Goal: Transaction & Acquisition: Purchase product/service

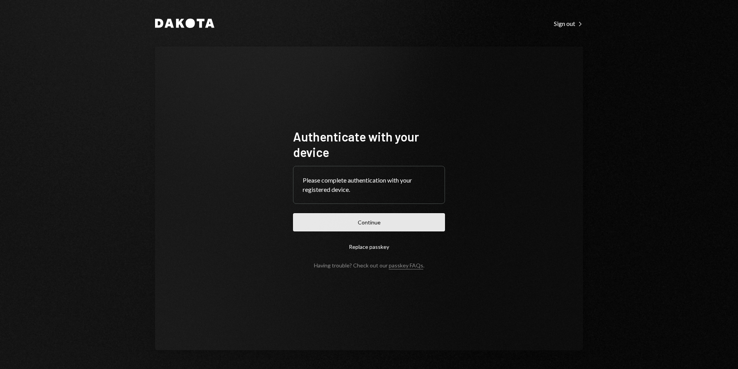
click at [411, 220] on button "Continue" at bounding box center [369, 222] width 152 height 18
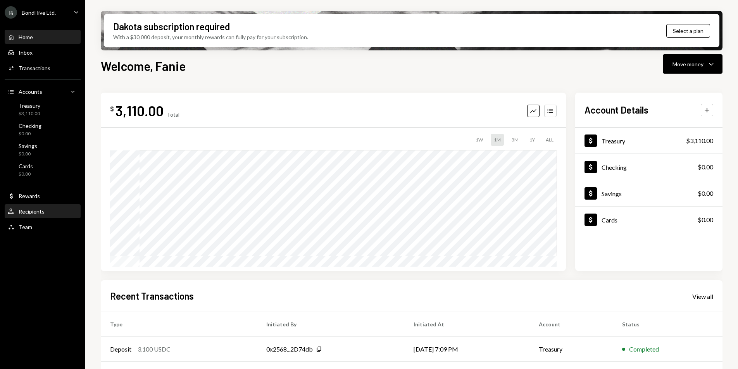
click at [35, 214] on div "Recipients" at bounding box center [32, 211] width 26 height 7
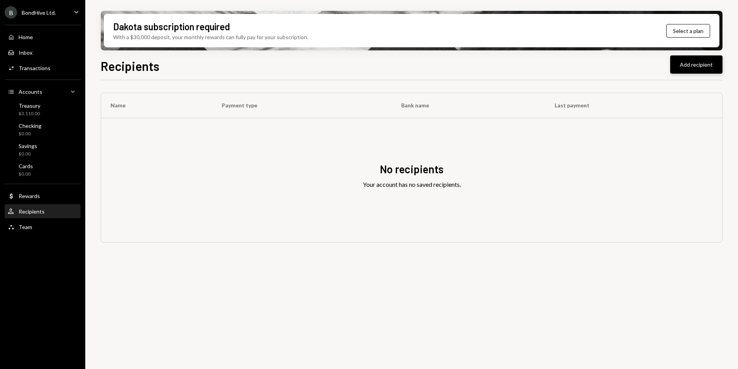
click at [696, 68] on button "Add recipient" at bounding box center [696, 64] width 52 height 18
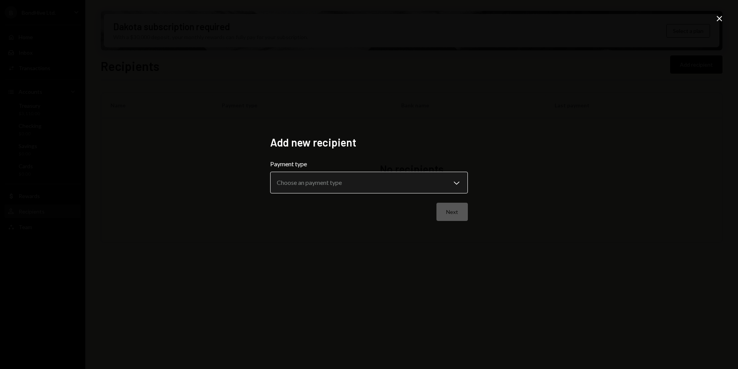
click at [361, 182] on body "**********" at bounding box center [369, 184] width 738 height 369
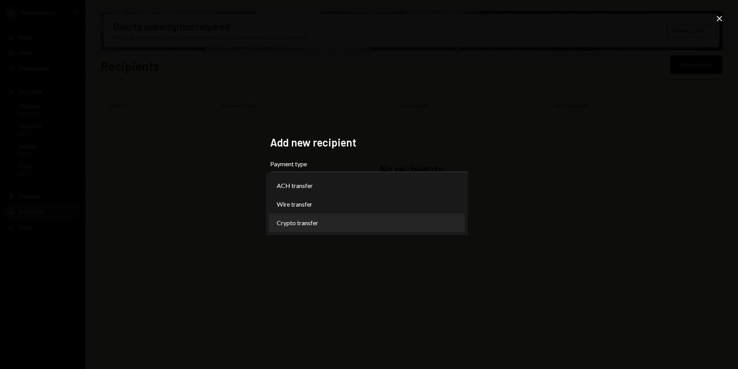
select select "******"
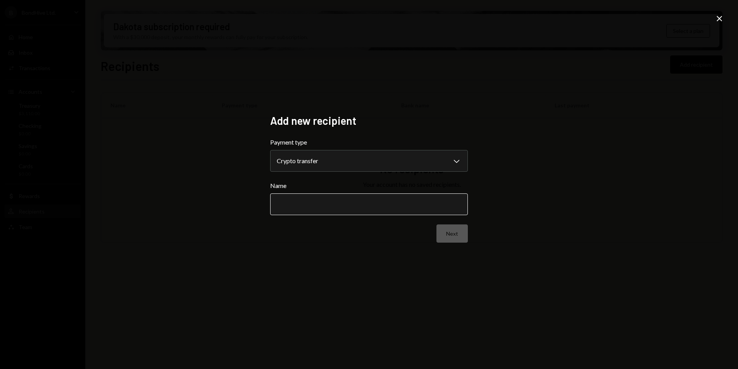
click at [317, 201] on input "Name" at bounding box center [369, 204] width 198 height 22
type input "*"
type input "**********"
click at [443, 237] on button "Next" at bounding box center [451, 233] width 31 height 18
click at [326, 162] on body "B BondHive Ltd. Caret Down Home Home Inbox Inbox Activities Transactions Accoun…" at bounding box center [369, 184] width 738 height 369
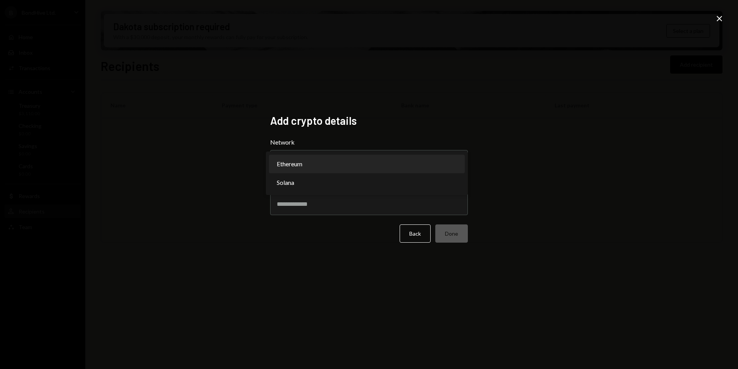
select select "**********"
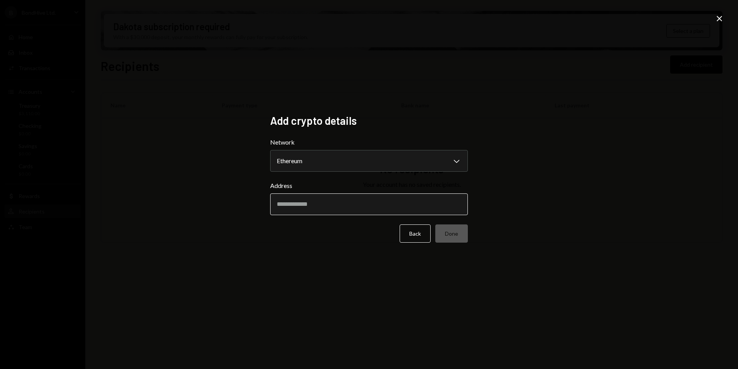
click at [344, 211] on input "Address" at bounding box center [369, 204] width 198 height 22
paste input "**********"
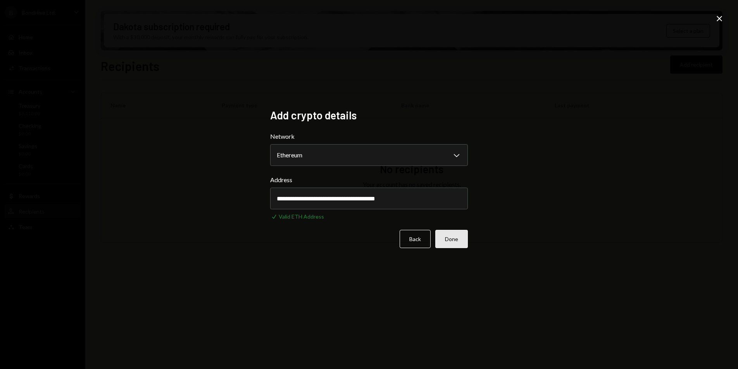
type input "**********"
click at [447, 240] on button "Done" at bounding box center [451, 239] width 33 height 18
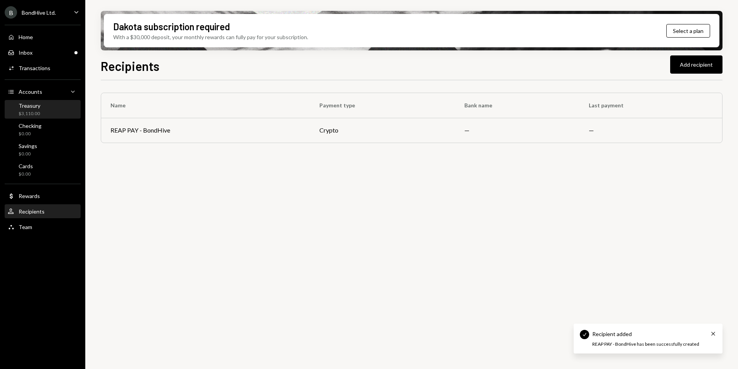
click at [39, 106] on div "Treasury" at bounding box center [30, 105] width 22 height 7
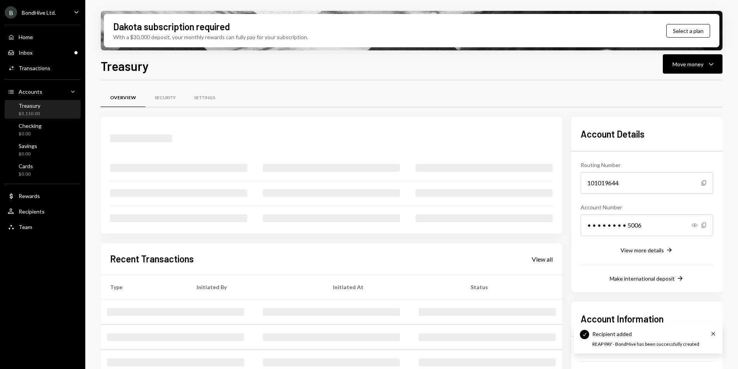
click at [36, 44] on div "Home Home Inbox Inbox Activities Transactions Accounts Accounts Caret Down Trea…" at bounding box center [42, 127] width 85 height 215
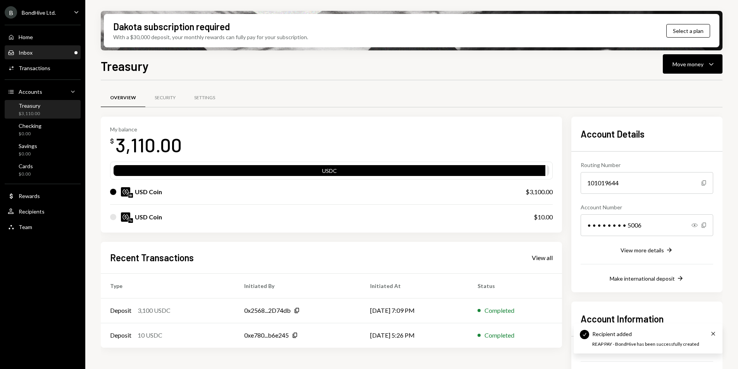
click at [36, 53] on div "Inbox Inbox" at bounding box center [43, 52] width 70 height 7
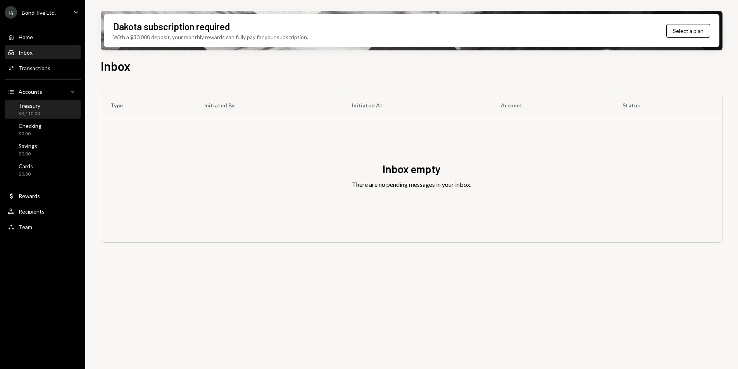
click at [24, 110] on div "$3,110.00" at bounding box center [30, 113] width 22 height 7
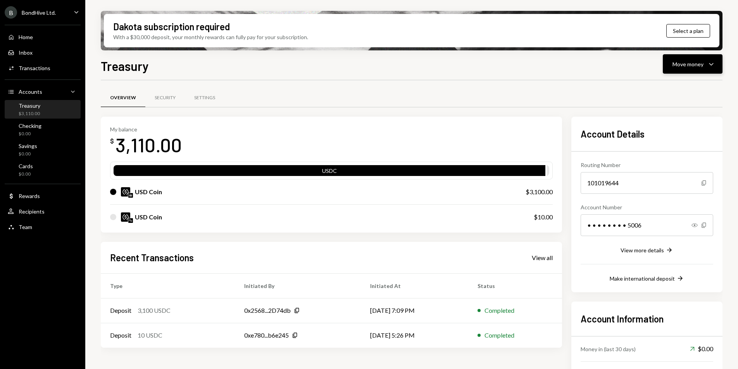
click at [697, 62] on div "Move money" at bounding box center [687, 64] width 31 height 8
click at [668, 88] on div "Send" at bounding box center [686, 87] width 57 height 8
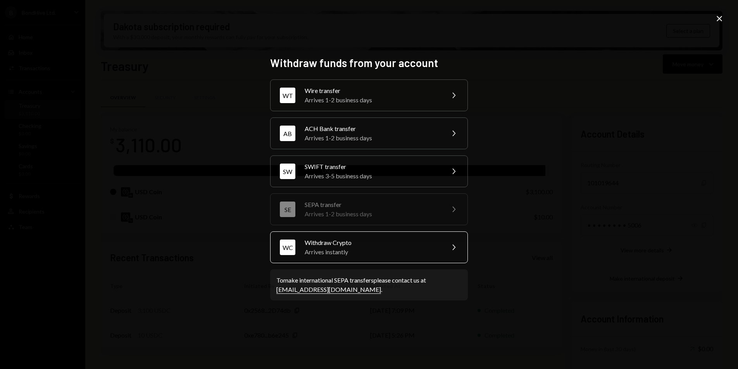
click at [374, 237] on div "WC Withdraw Crypto Arrives instantly Chevron Right" at bounding box center [369, 247] width 198 height 32
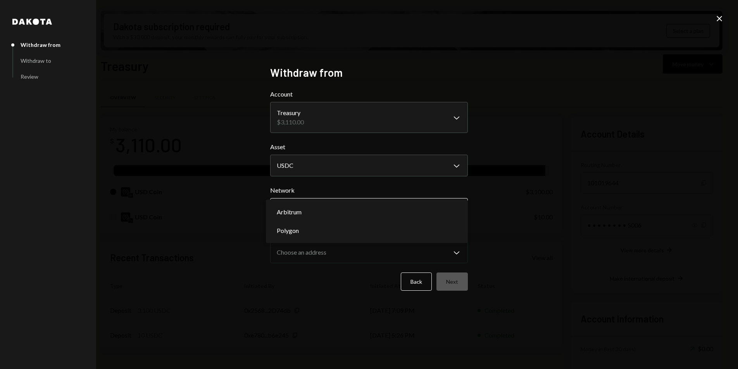
click at [321, 215] on body "B BondHive Ltd. Caret Down Home Home Inbox Inbox Activities Transactions Accoun…" at bounding box center [369, 184] width 738 height 369
click at [360, 190] on label "Network" at bounding box center [369, 190] width 198 height 9
click at [342, 208] on body "B BondHive Ltd. Caret Down Home Home Inbox Inbox Activities Transactions Accoun…" at bounding box center [369, 184] width 738 height 369
click at [343, 195] on div "Network Choose a network Chevron Down ******** *******" at bounding box center [369, 203] width 198 height 34
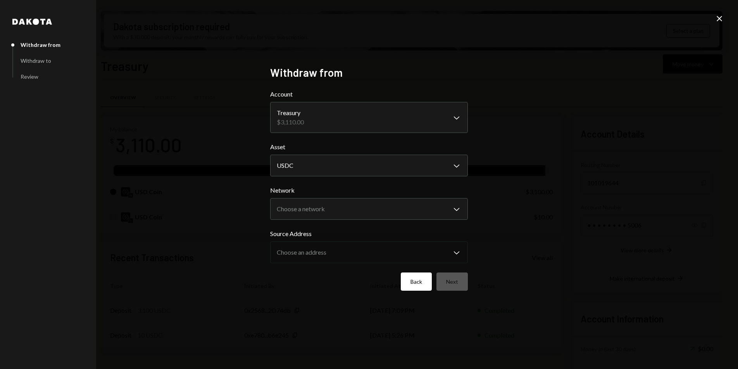
click at [419, 278] on button "Back" at bounding box center [416, 281] width 31 height 18
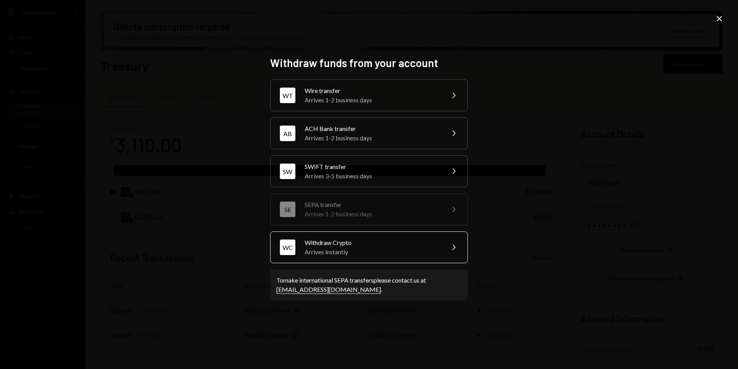
click at [402, 245] on div "Withdraw Crypto" at bounding box center [372, 242] width 135 height 9
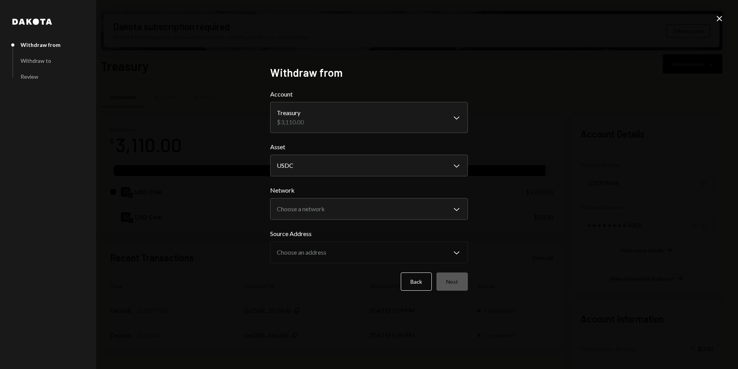
click at [719, 17] on icon "Close" at bounding box center [718, 18] width 9 height 9
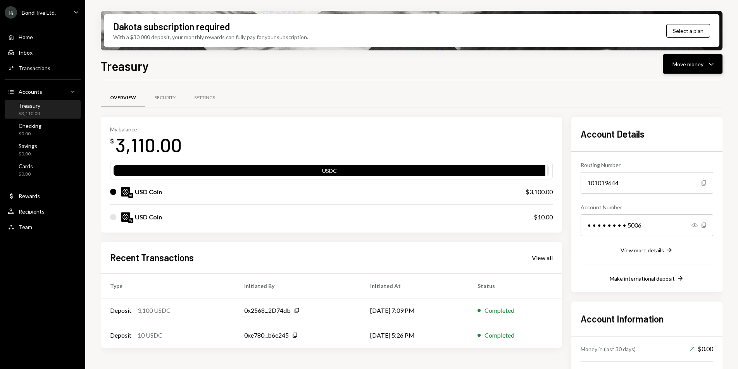
click at [682, 65] on div "Move money" at bounding box center [687, 64] width 31 height 8
click at [673, 87] on div "Send" at bounding box center [686, 87] width 57 height 8
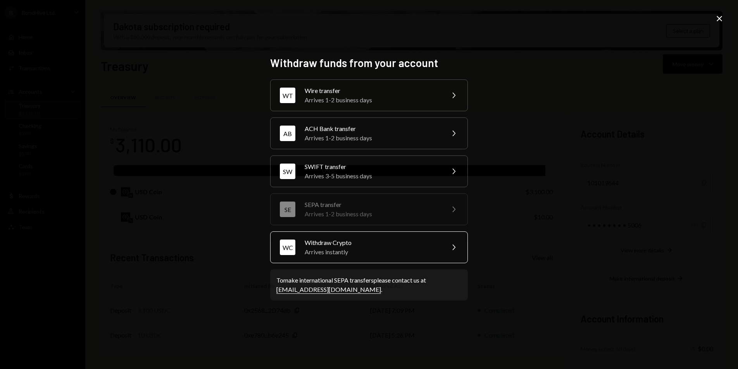
click at [403, 242] on div "Withdraw Crypto" at bounding box center [372, 242] width 135 height 9
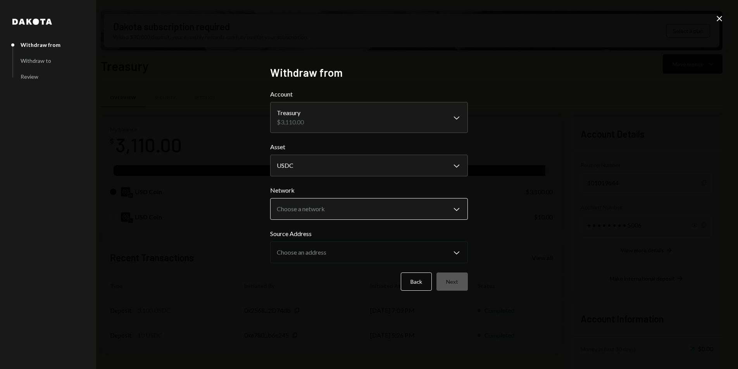
click at [342, 204] on body "B BondHive Ltd. Caret Down Home Home Inbox Inbox Activities Transactions Accoun…" at bounding box center [369, 184] width 738 height 369
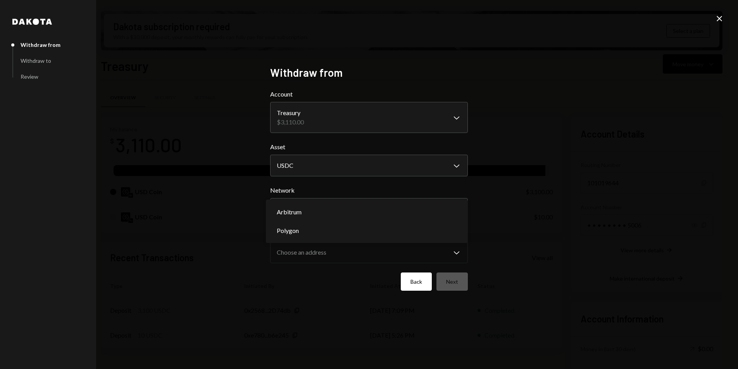
click at [410, 285] on button "Back" at bounding box center [416, 281] width 31 height 18
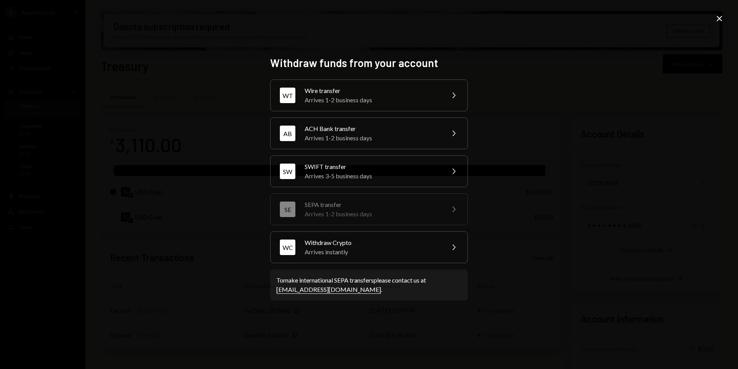
click at [721, 18] on icon "Close" at bounding box center [718, 18] width 9 height 9
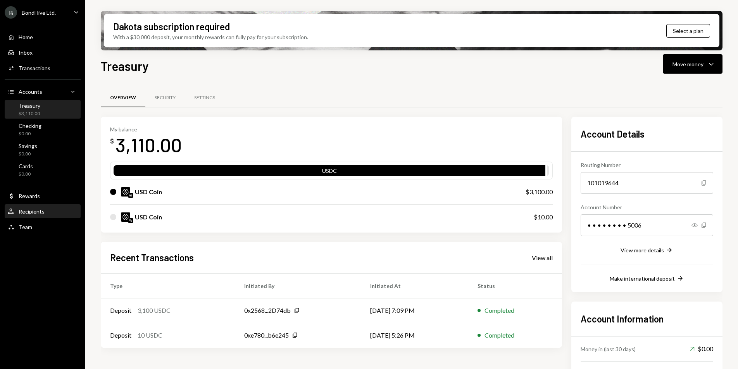
click at [33, 215] on div "User Recipients" at bounding box center [26, 211] width 37 height 7
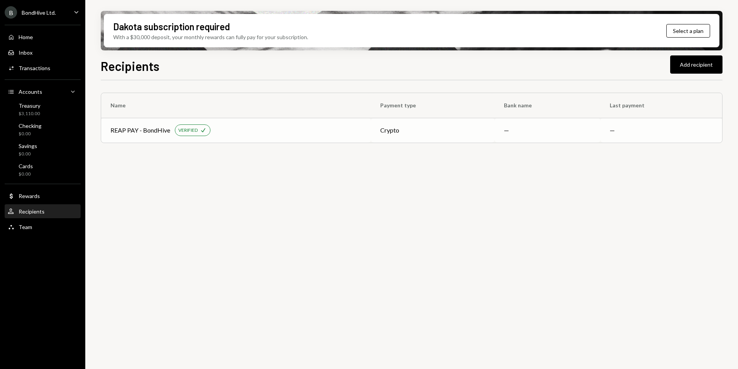
click at [217, 130] on div "REAP PAY - BondHive VERIFIED Check" at bounding box center [235, 130] width 251 height 12
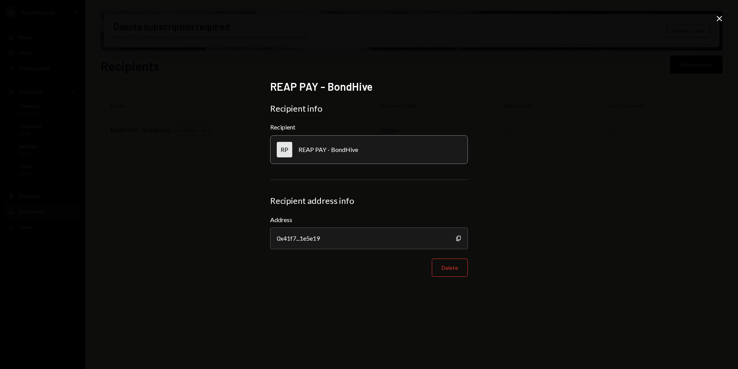
click at [719, 16] on icon "Close" at bounding box center [718, 18] width 9 height 9
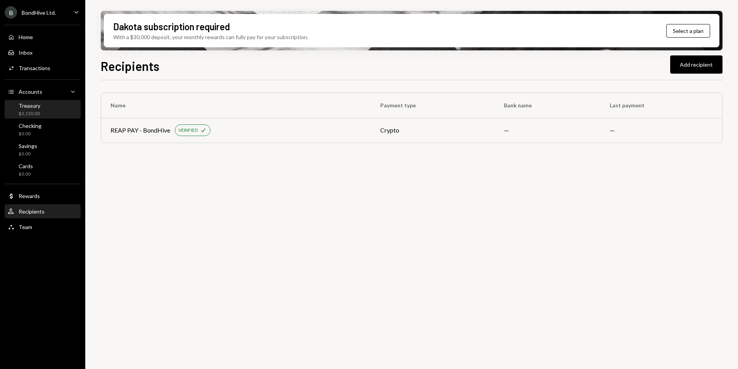
click at [43, 105] on div "Treasury $3,110.00" at bounding box center [43, 109] width 70 height 15
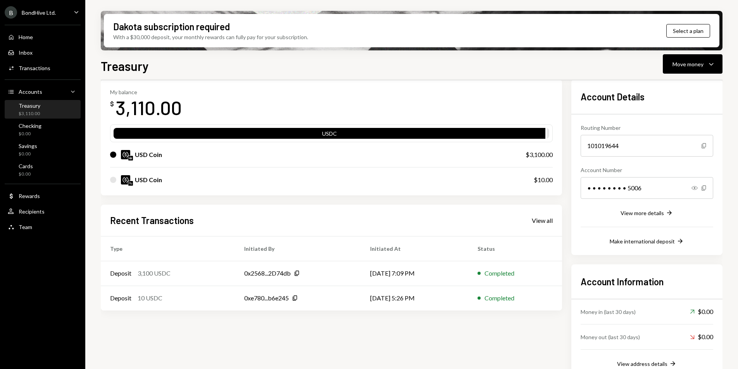
scroll to position [17, 0]
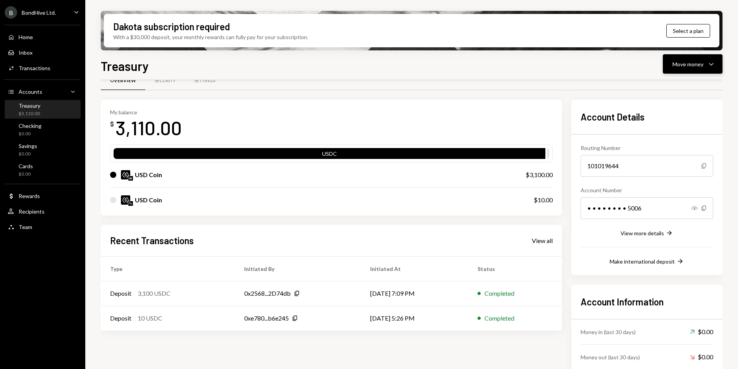
click at [708, 67] on icon "Caret Down" at bounding box center [710, 63] width 9 height 9
click at [667, 87] on div "Send" at bounding box center [686, 87] width 57 height 8
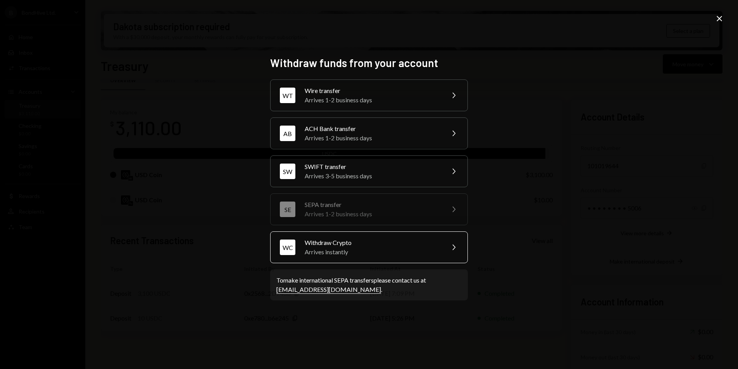
click at [386, 249] on div "Arrives instantly" at bounding box center [372, 251] width 135 height 9
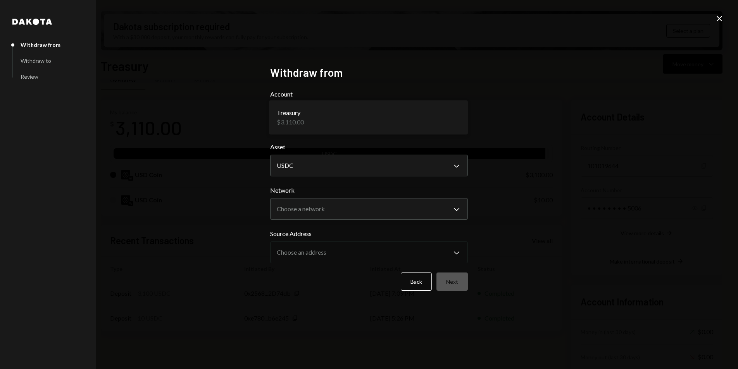
click at [334, 125] on body "B BondHive Ltd. Caret Down Home Home Inbox Inbox Activities Transactions Accoun…" at bounding box center [369, 184] width 738 height 369
drag, startPoint x: 329, startPoint y: 136, endPoint x: 326, endPoint y: 142, distance: 6.8
click at [329, 137] on form "**********" at bounding box center [369, 189] width 198 height 201
click at [318, 174] on body "B BondHive Ltd. Caret Down Home Home Inbox Inbox Activities Transactions Accoun…" at bounding box center [369, 184] width 738 height 369
click at [310, 196] on div "Network Choose a network Chevron Down ******** *******" at bounding box center [369, 203] width 198 height 34
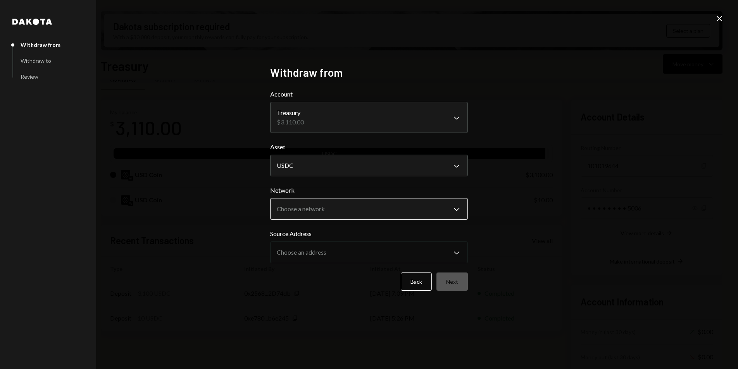
click at [310, 202] on body "B BondHive Ltd. Caret Down Home Home Inbox Inbox Activities Transactions Accoun…" at bounding box center [369, 184] width 738 height 369
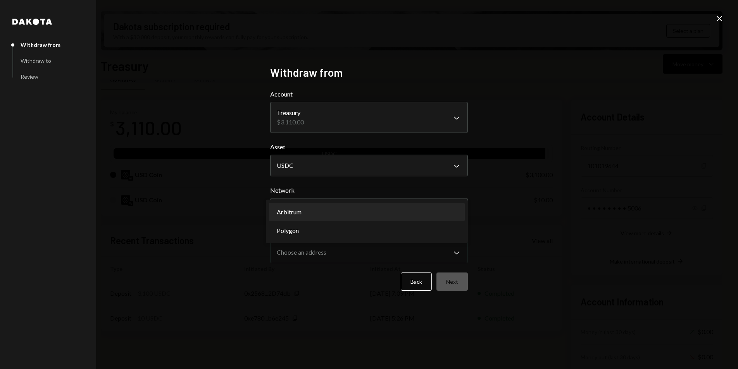
select select "**********"
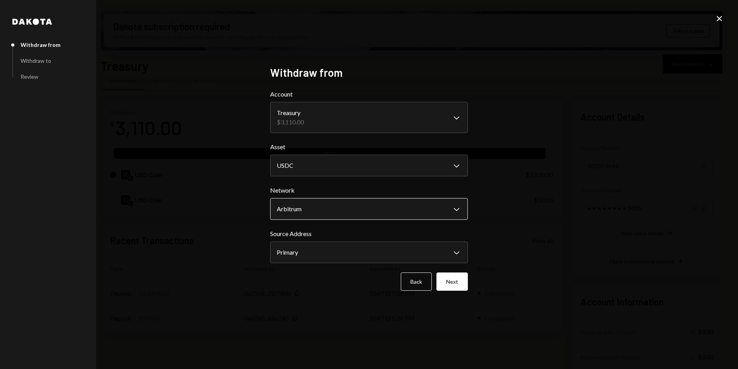
click at [314, 205] on body "B BondHive Ltd. Caret Down Home Home Inbox Inbox Activities Transactions Accoun…" at bounding box center [369, 184] width 738 height 369
click at [340, 190] on label "Network" at bounding box center [369, 190] width 198 height 9
click at [414, 278] on button "Back" at bounding box center [416, 281] width 31 height 18
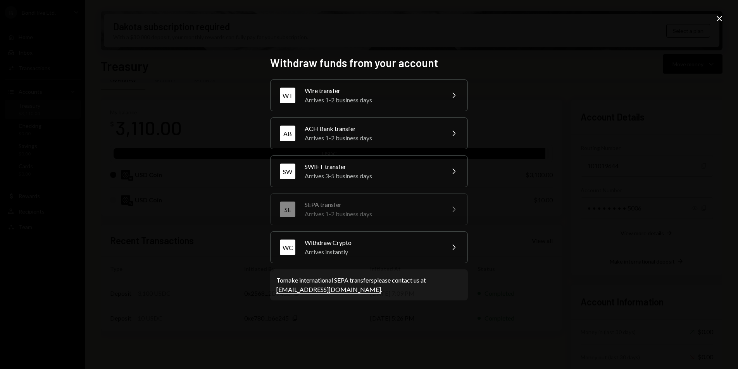
click at [721, 23] on div "Close" at bounding box center [718, 19] width 9 height 10
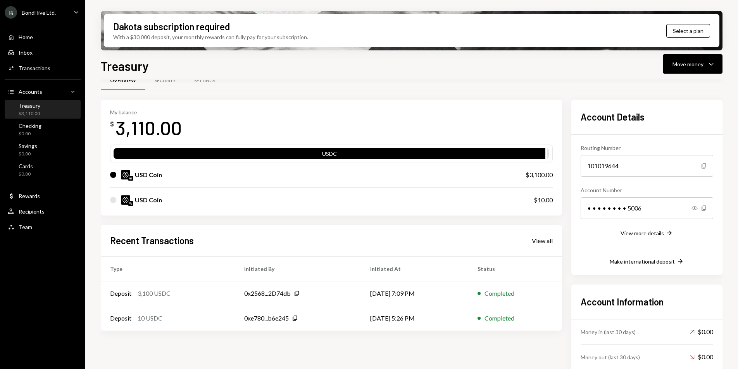
click at [46, 9] on div "B BondHive Ltd." at bounding box center [30, 12] width 51 height 12
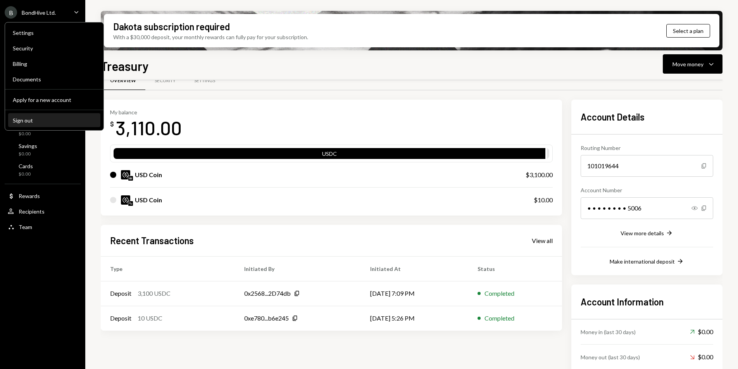
click at [34, 120] on div "Sign out" at bounding box center [54, 120] width 83 height 7
